Goal: Task Accomplishment & Management: Manage account settings

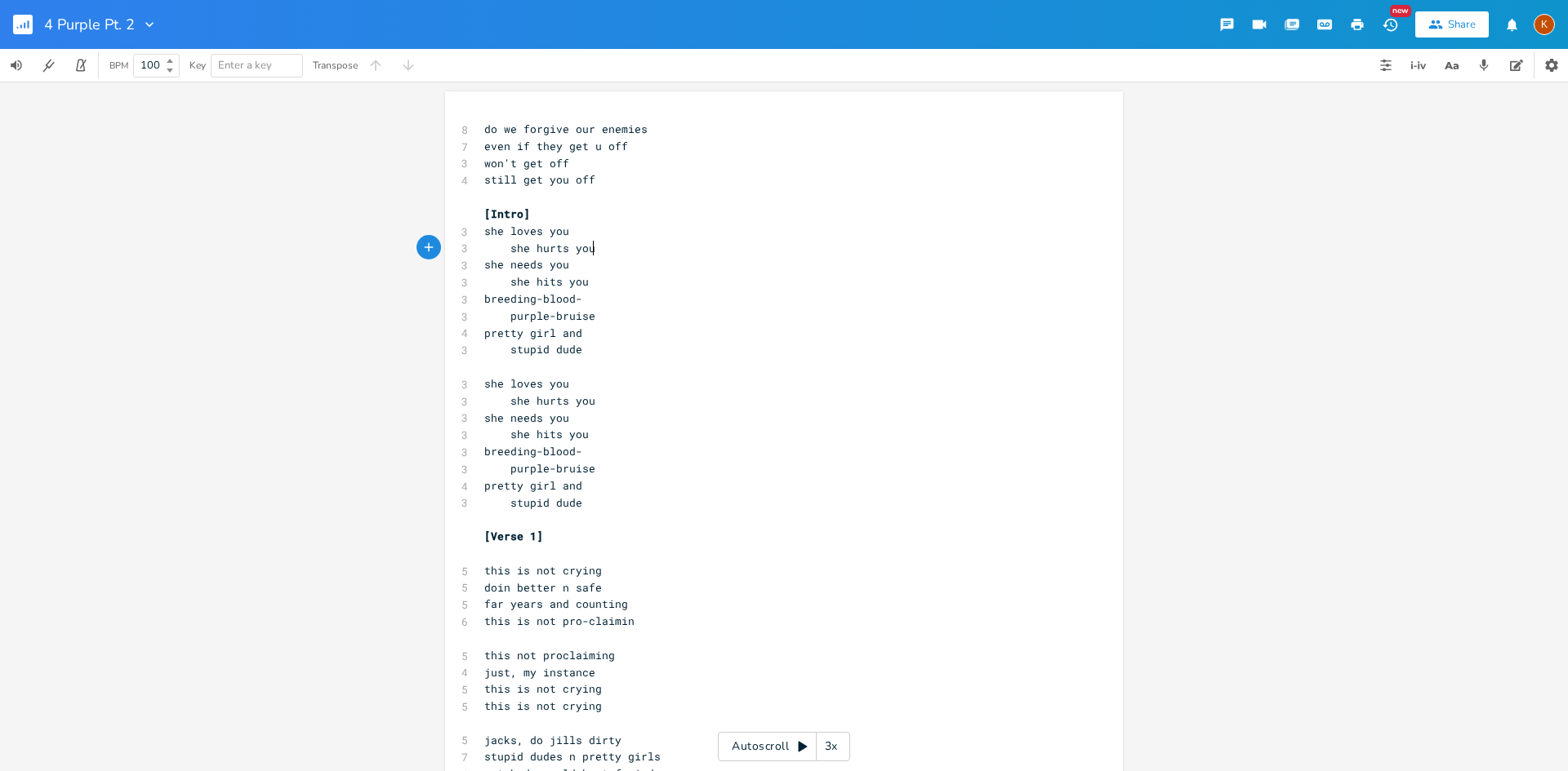
click at [22, 27] on icon "button" at bounding box center [22, 26] width 2 height 4
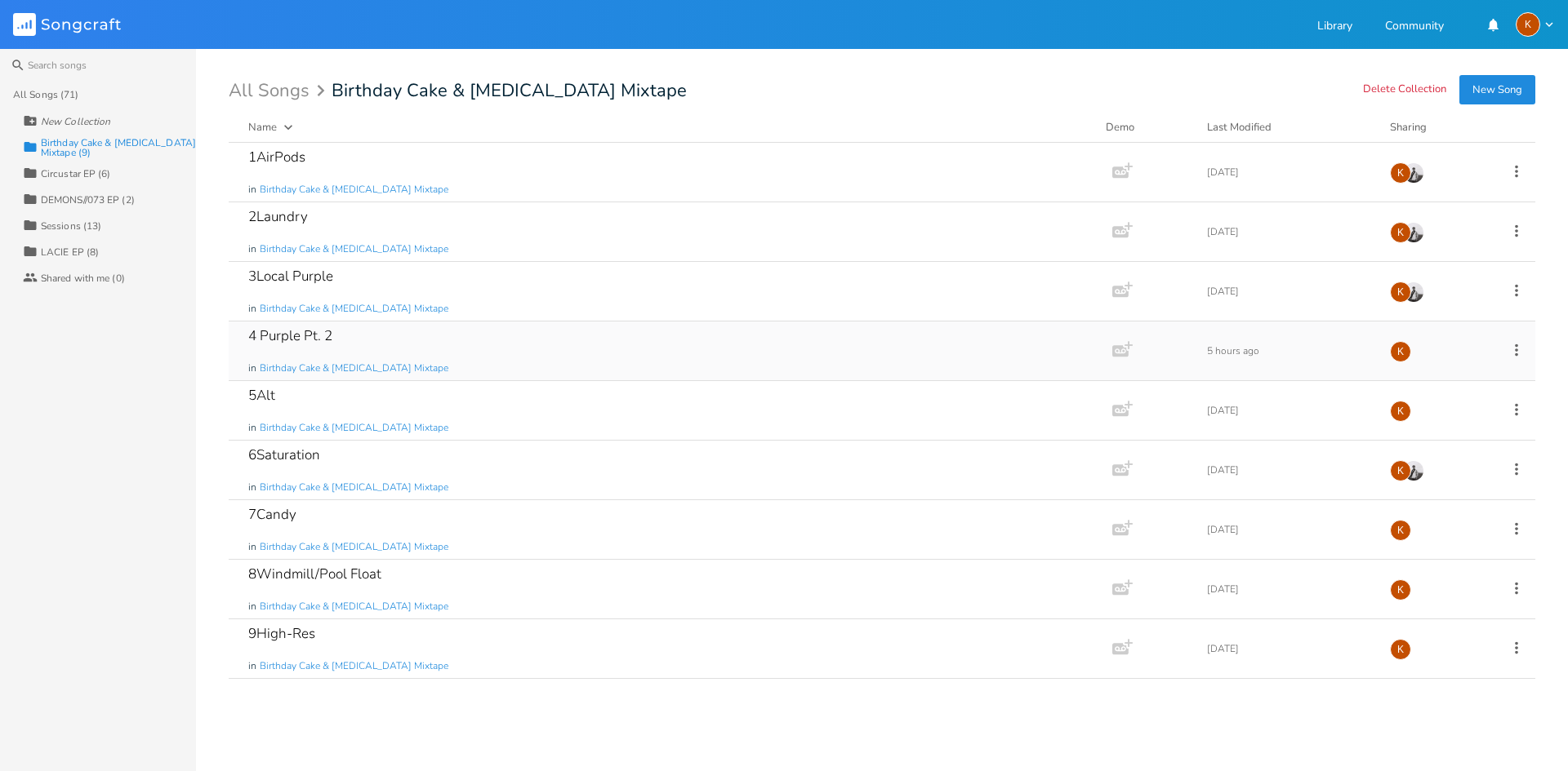
click at [1518, 351] on icon at bounding box center [1516, 350] width 18 height 18
click at [1443, 382] on li "Edit Rename" at bounding box center [1449, 375] width 130 height 28
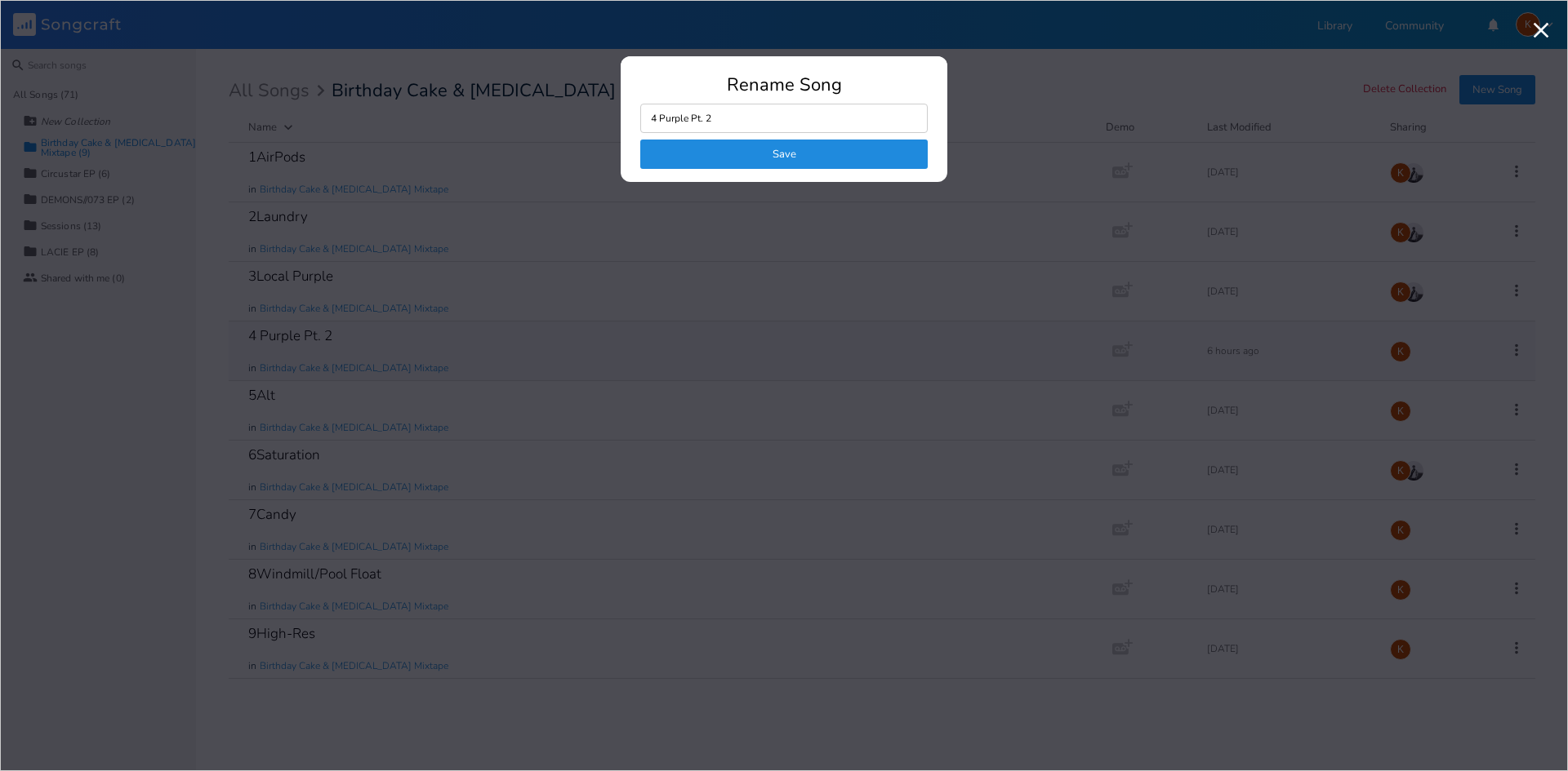
click at [699, 118] on input "4 Purple Pt. 2" at bounding box center [784, 118] width 287 height 30
drag, startPoint x: 714, startPoint y: 123, endPoint x: 662, endPoint y: 129, distance: 52.3
click at [662, 129] on input "4 Purple Pt. 2" at bounding box center [784, 118] width 287 height 30
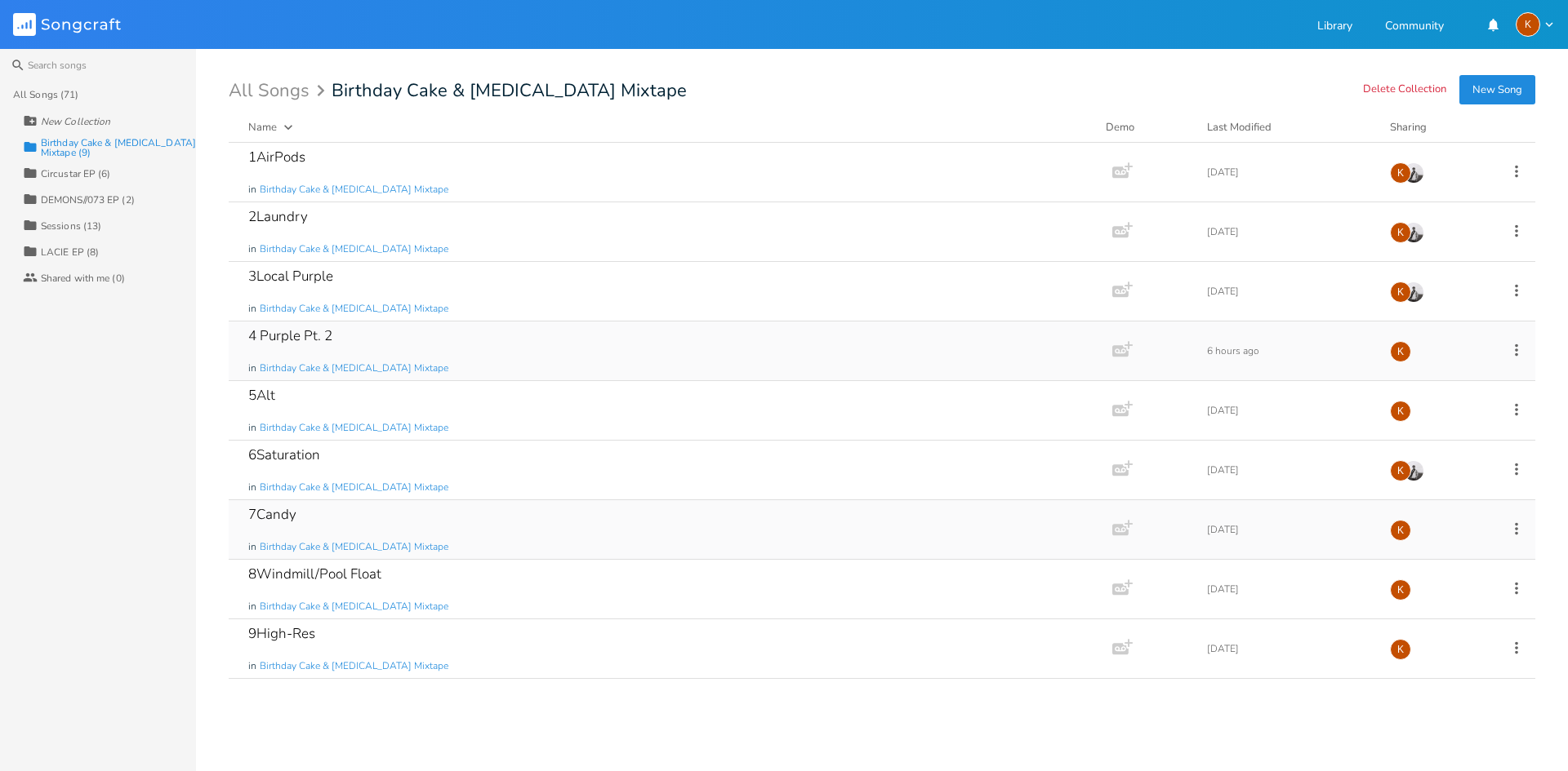
click at [1523, 530] on icon at bounding box center [1516, 529] width 18 height 18
click at [1432, 556] on span "Edit Rename" at bounding box center [1416, 554] width 51 height 12
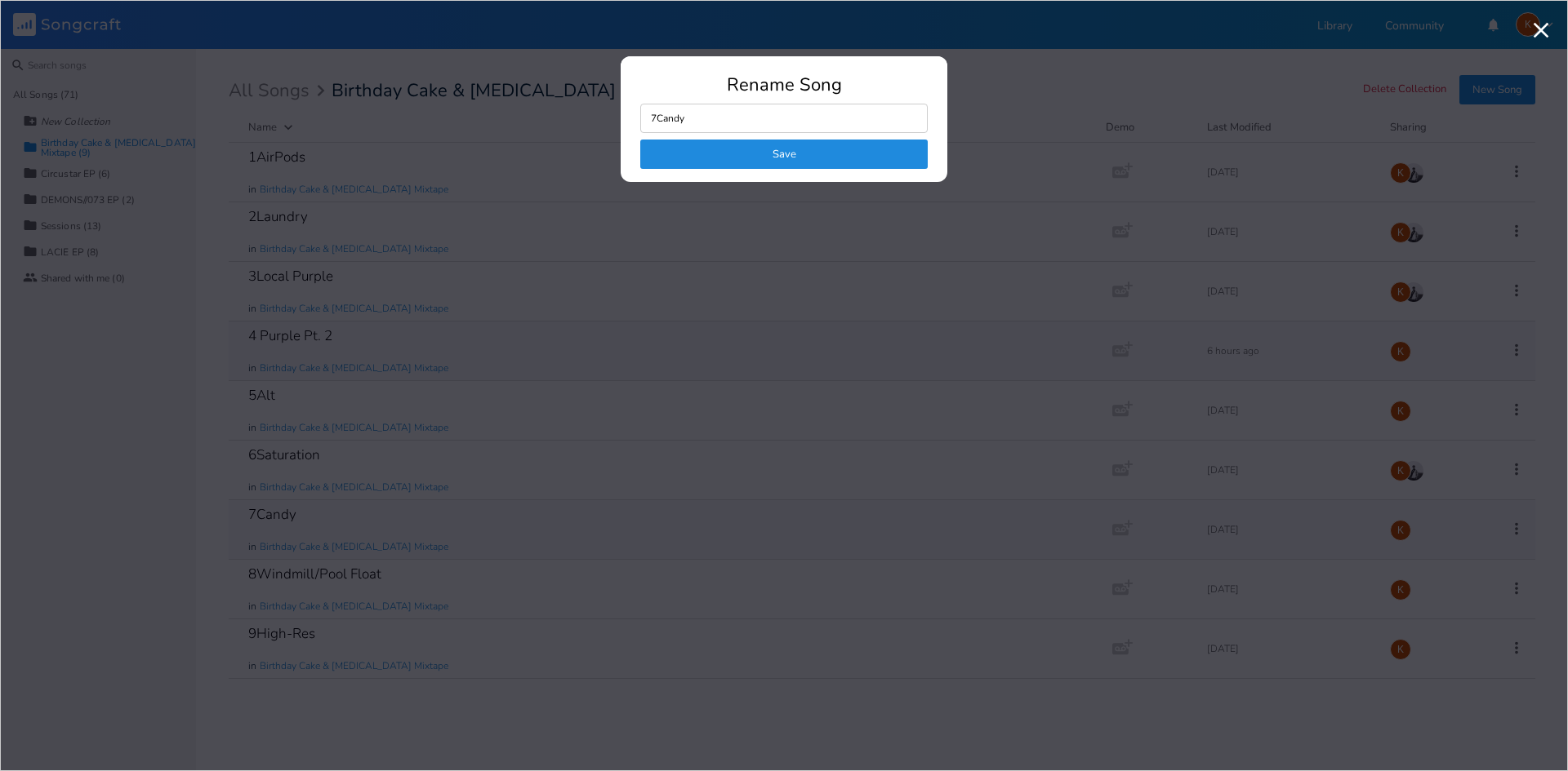
click at [703, 121] on input "7Candy" at bounding box center [784, 118] width 287 height 30
drag, startPoint x: 694, startPoint y: 119, endPoint x: 656, endPoint y: 119, distance: 38.0
click at [656, 119] on input "7Candy" at bounding box center [784, 118] width 287 height 30
type input "7"
click at [687, 153] on button "Save" at bounding box center [784, 153] width 287 height 30
